Goal: Task Accomplishment & Management: Manage account settings

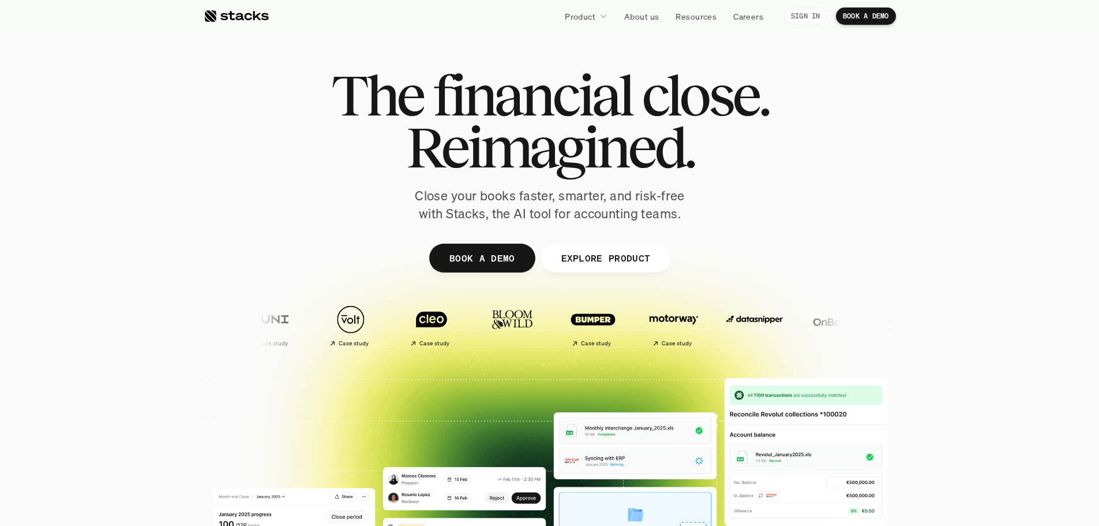
click at [820, 14] on link "SIGN IN" at bounding box center [805, 15] width 43 height 17
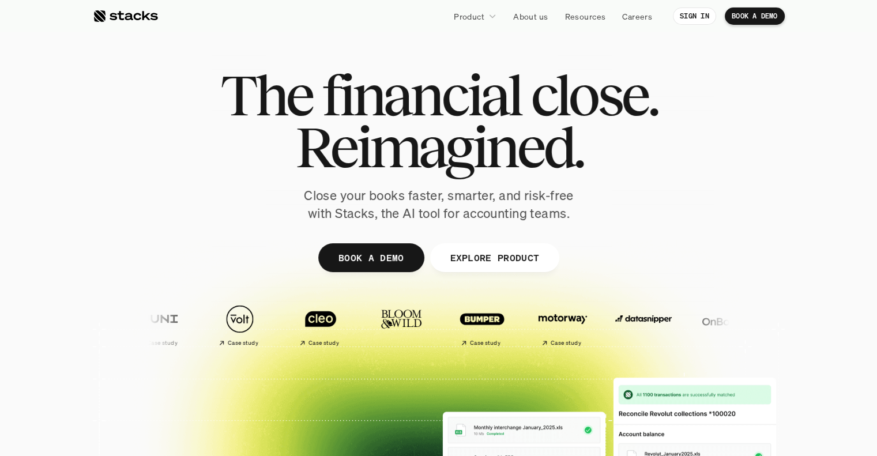
click at [695, 16] on p "SIGN IN" at bounding box center [694, 16] width 29 height 8
